Goal: Find specific page/section: Find specific page/section

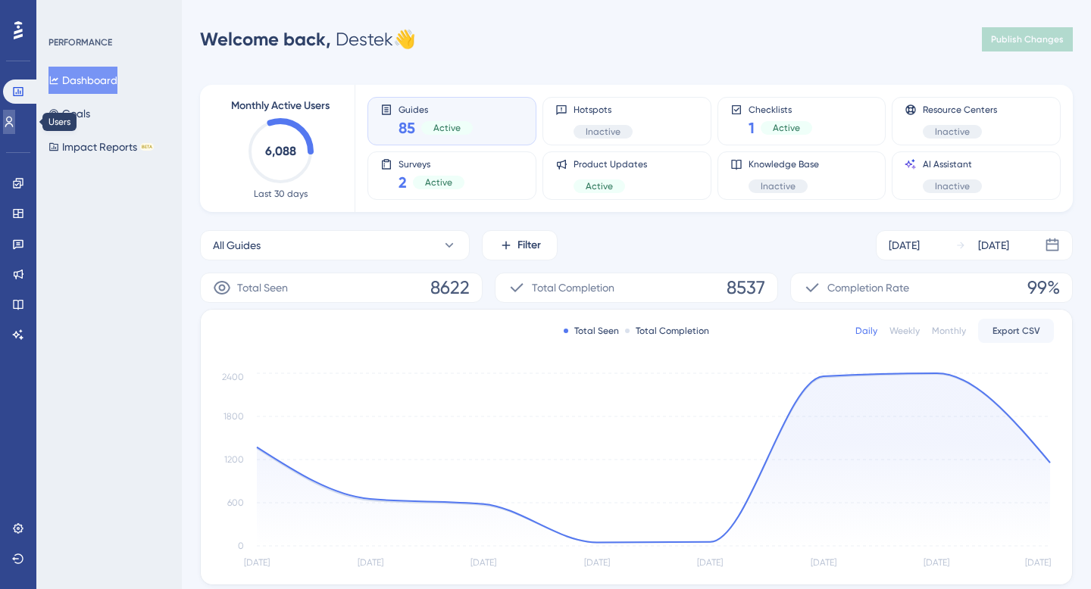
click at [8, 122] on link at bounding box center [9, 122] width 12 height 24
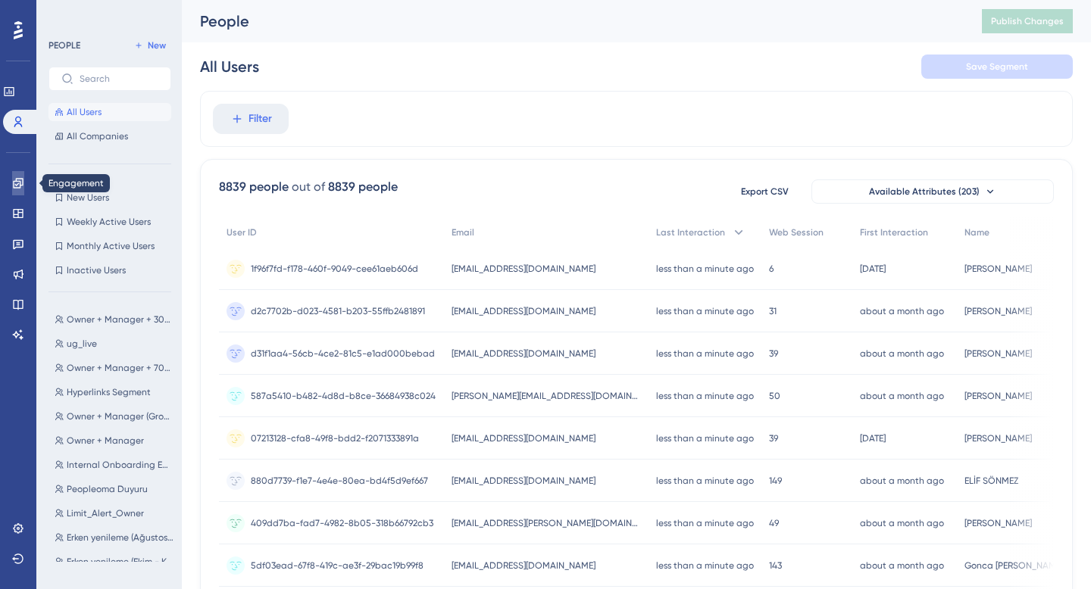
click at [12, 179] on link at bounding box center [18, 183] width 12 height 24
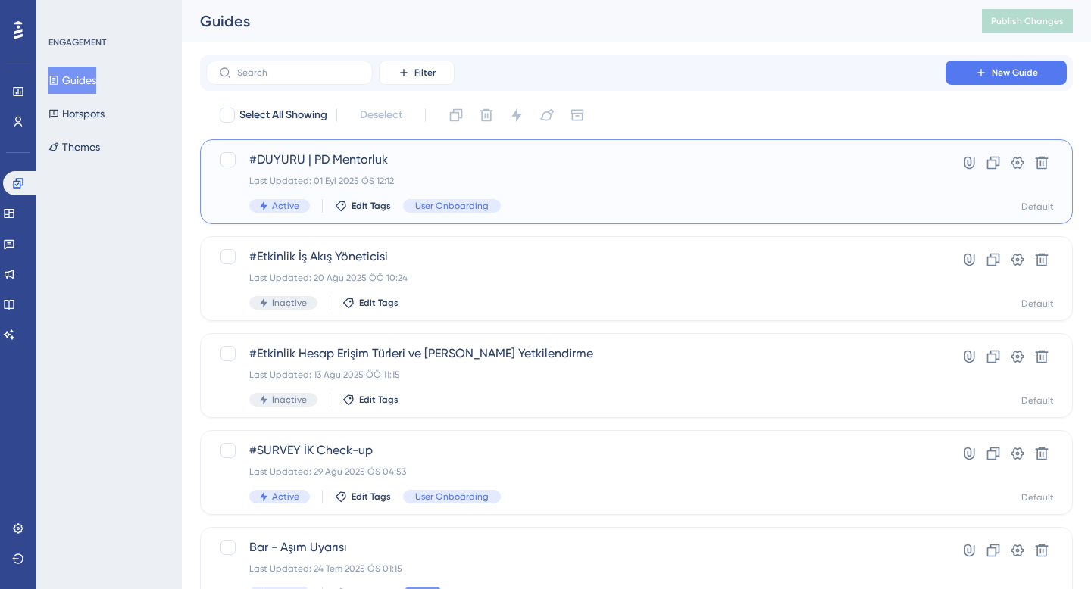
click at [471, 152] on span "#DUYURU | PD Mentorluk" at bounding box center [575, 160] width 653 height 18
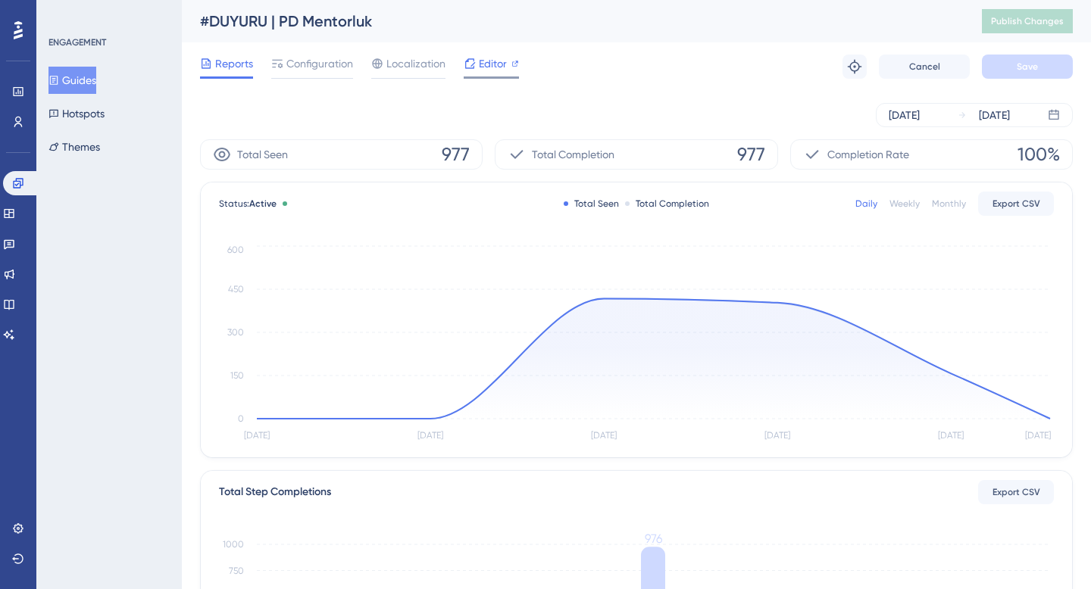
click at [492, 67] on span "Editor" at bounding box center [493, 64] width 28 height 18
